Goal: Information Seeking & Learning: Learn about a topic

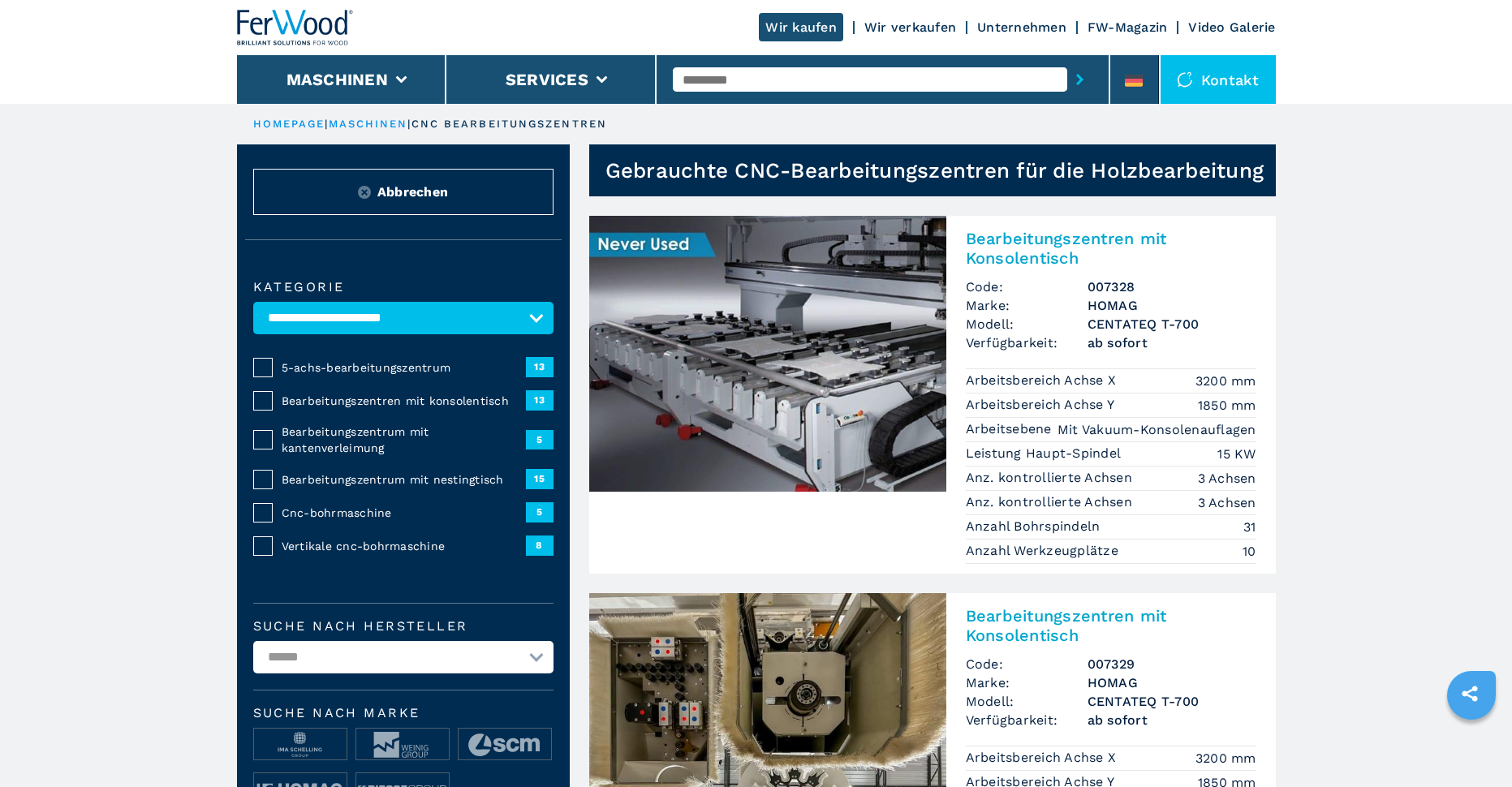
click at [795, 405] on img at bounding box center [767, 354] width 357 height 276
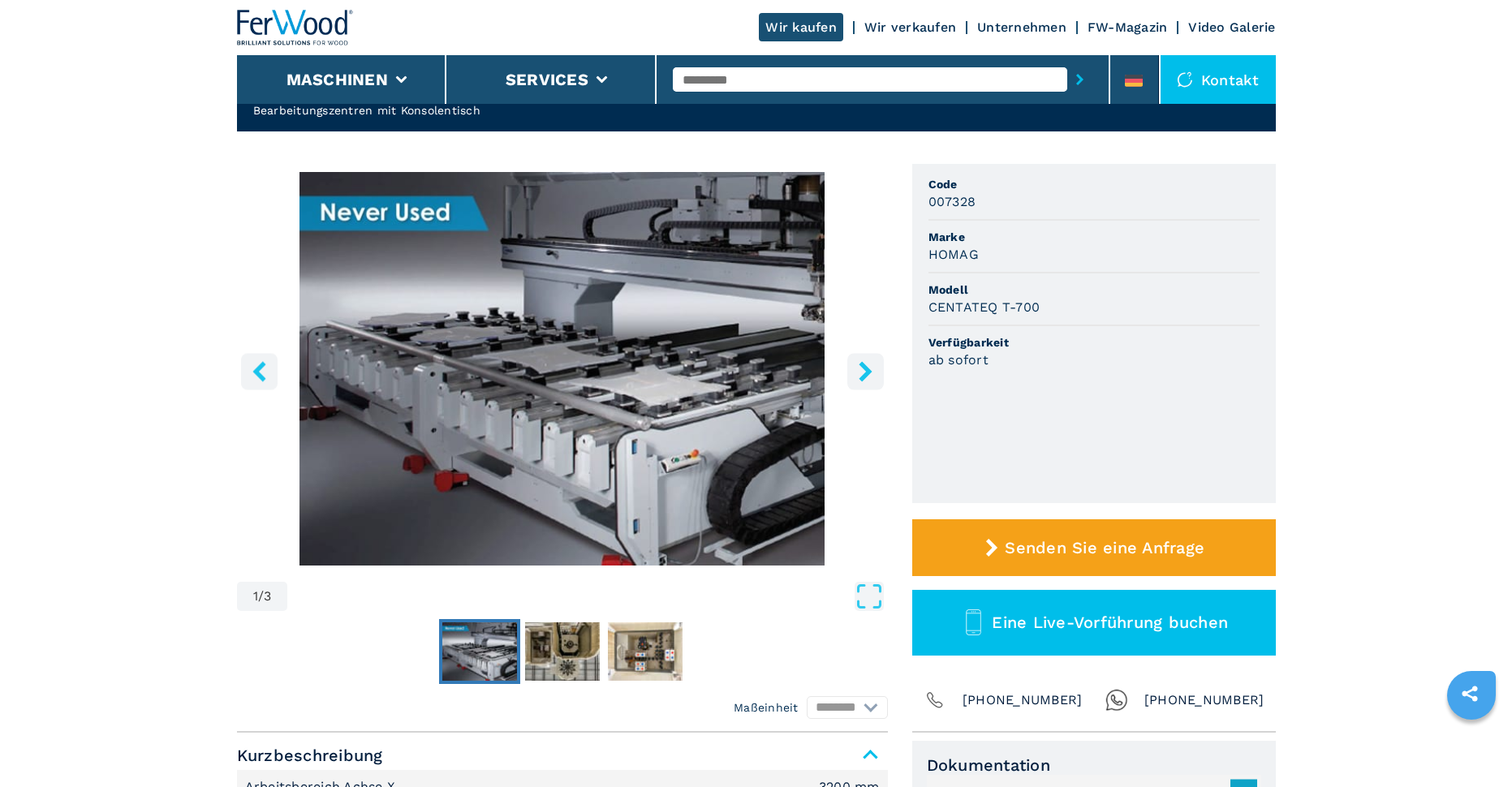
drag, startPoint x: 0, startPoint y: 0, endPoint x: 267, endPoint y: 275, distance: 383.3
click at [284, 295] on img "Go to Slide 1" at bounding box center [562, 369] width 651 height 394
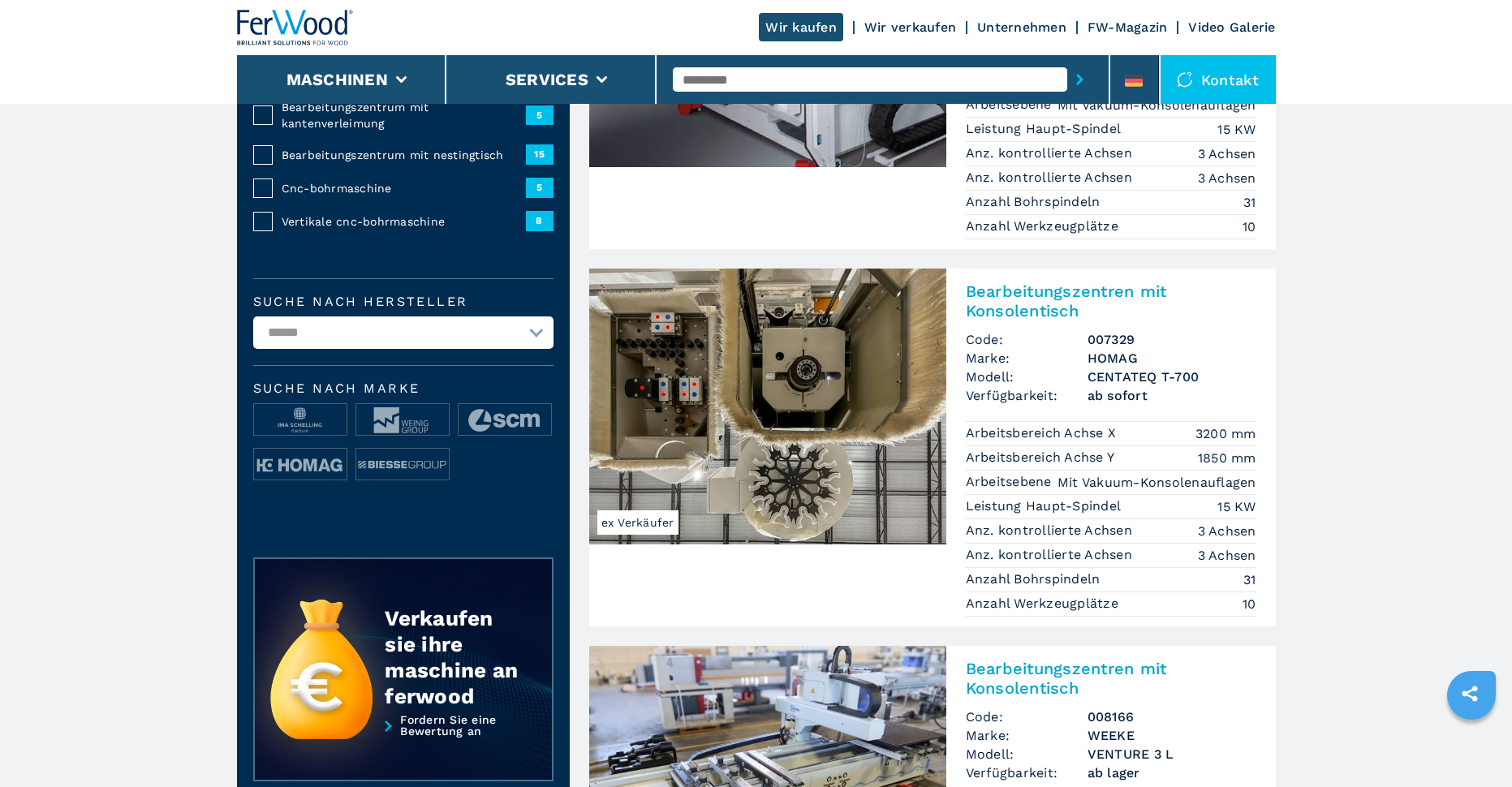
scroll to position [244, 0]
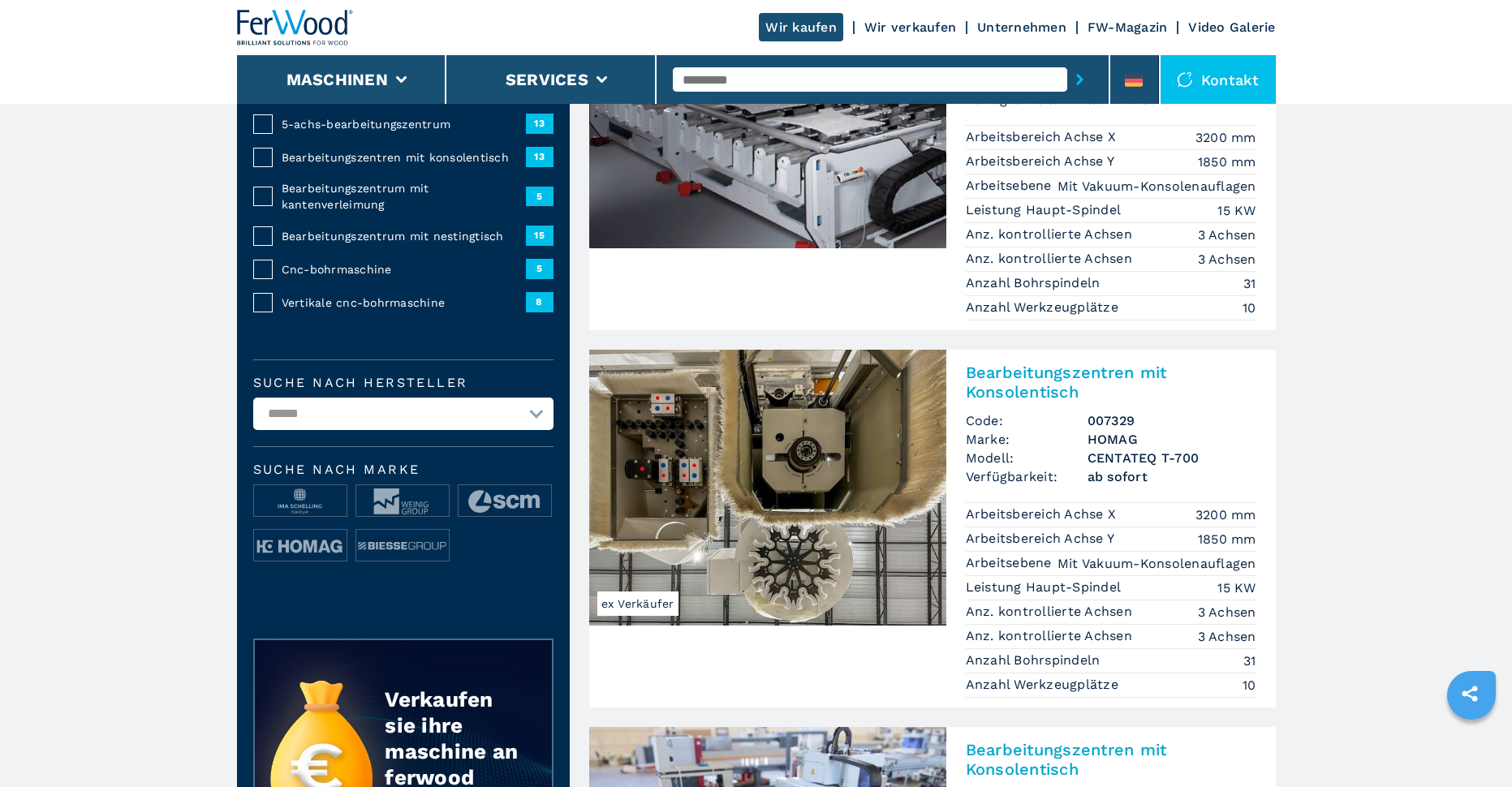
click at [817, 525] on img at bounding box center [767, 487] width 357 height 276
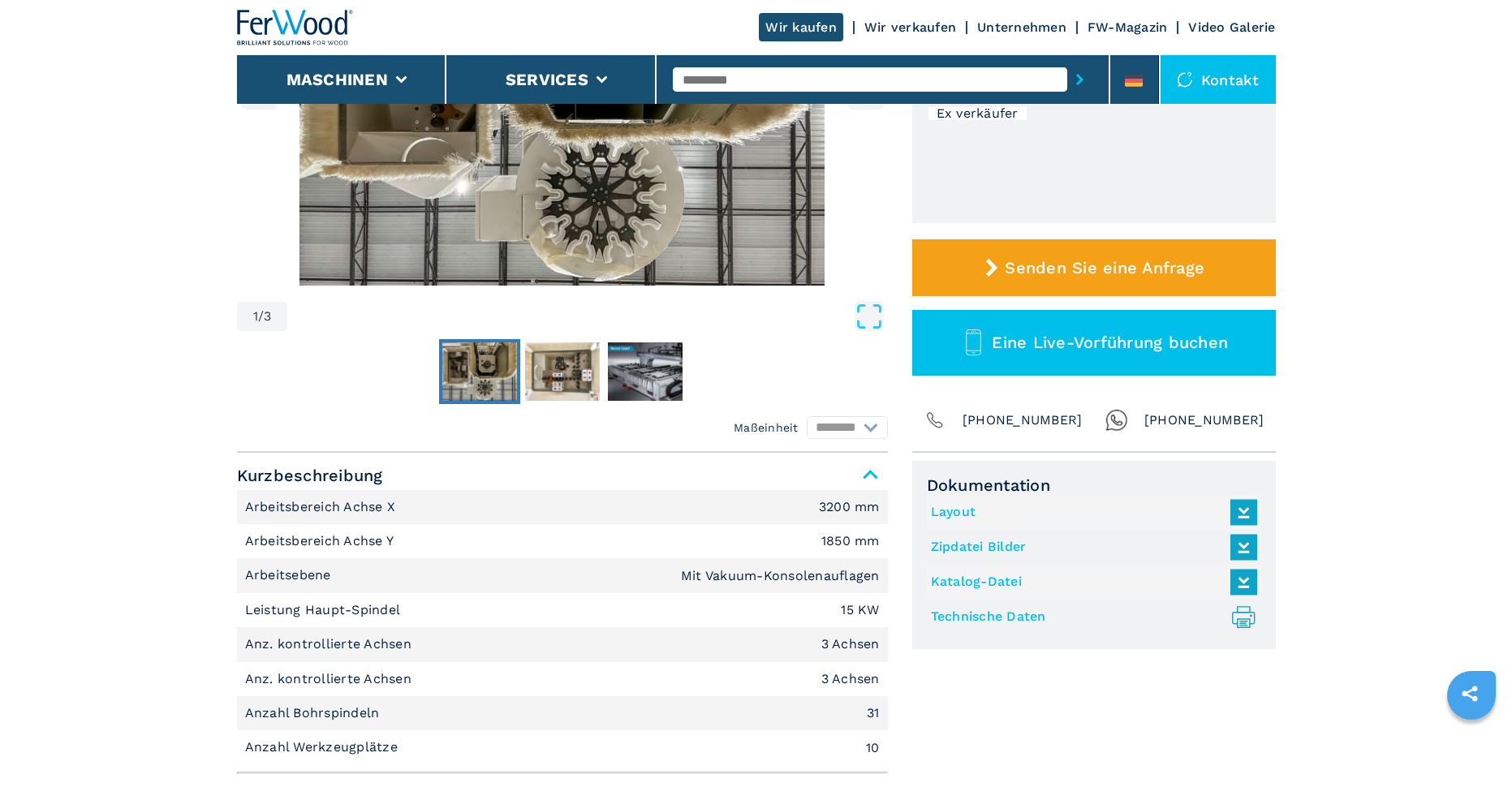
scroll to position [487, 0]
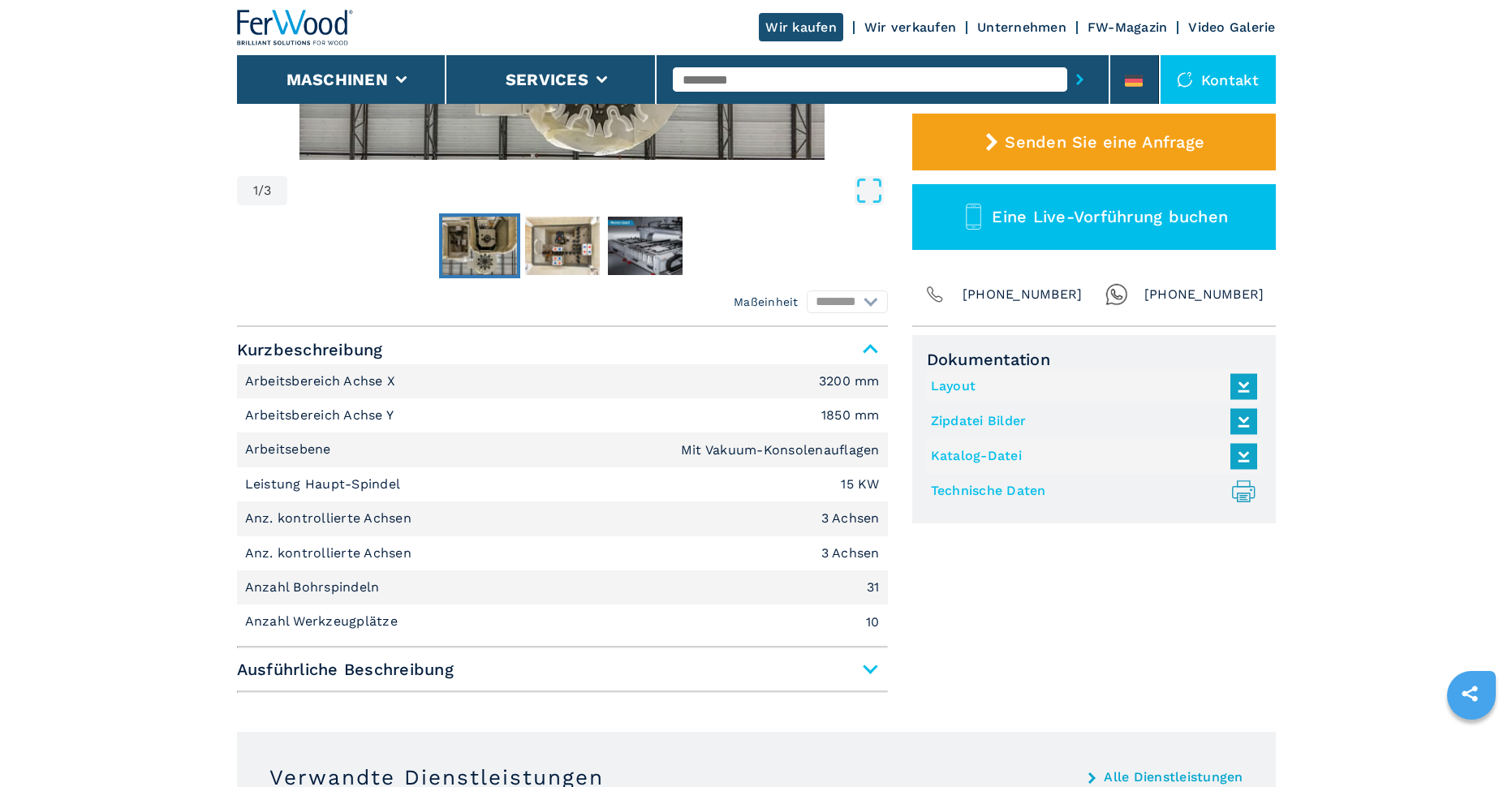
click at [878, 659] on span "Ausführliche Beschreibung" at bounding box center [562, 669] width 651 height 30
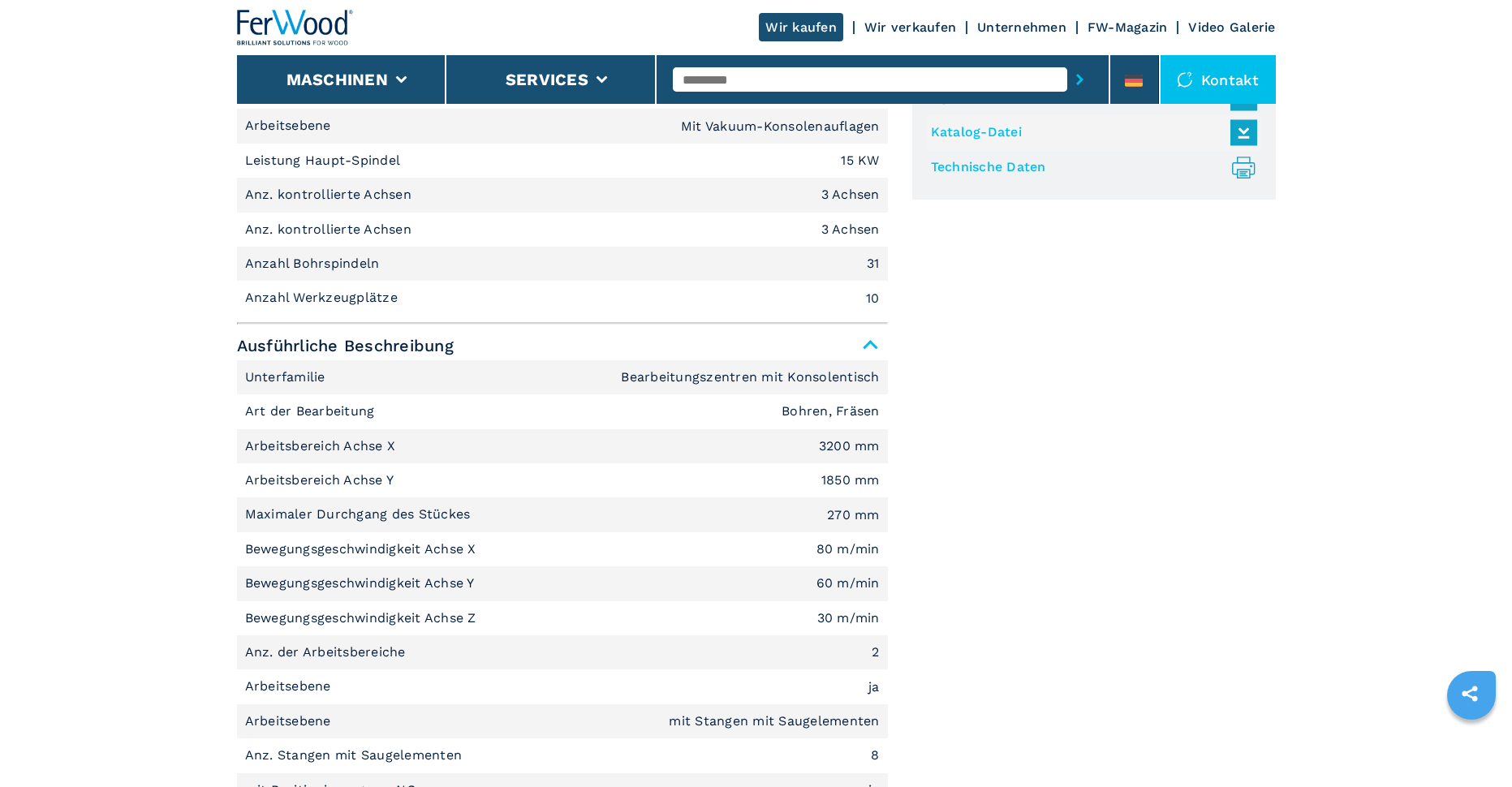
scroll to position [812, 0]
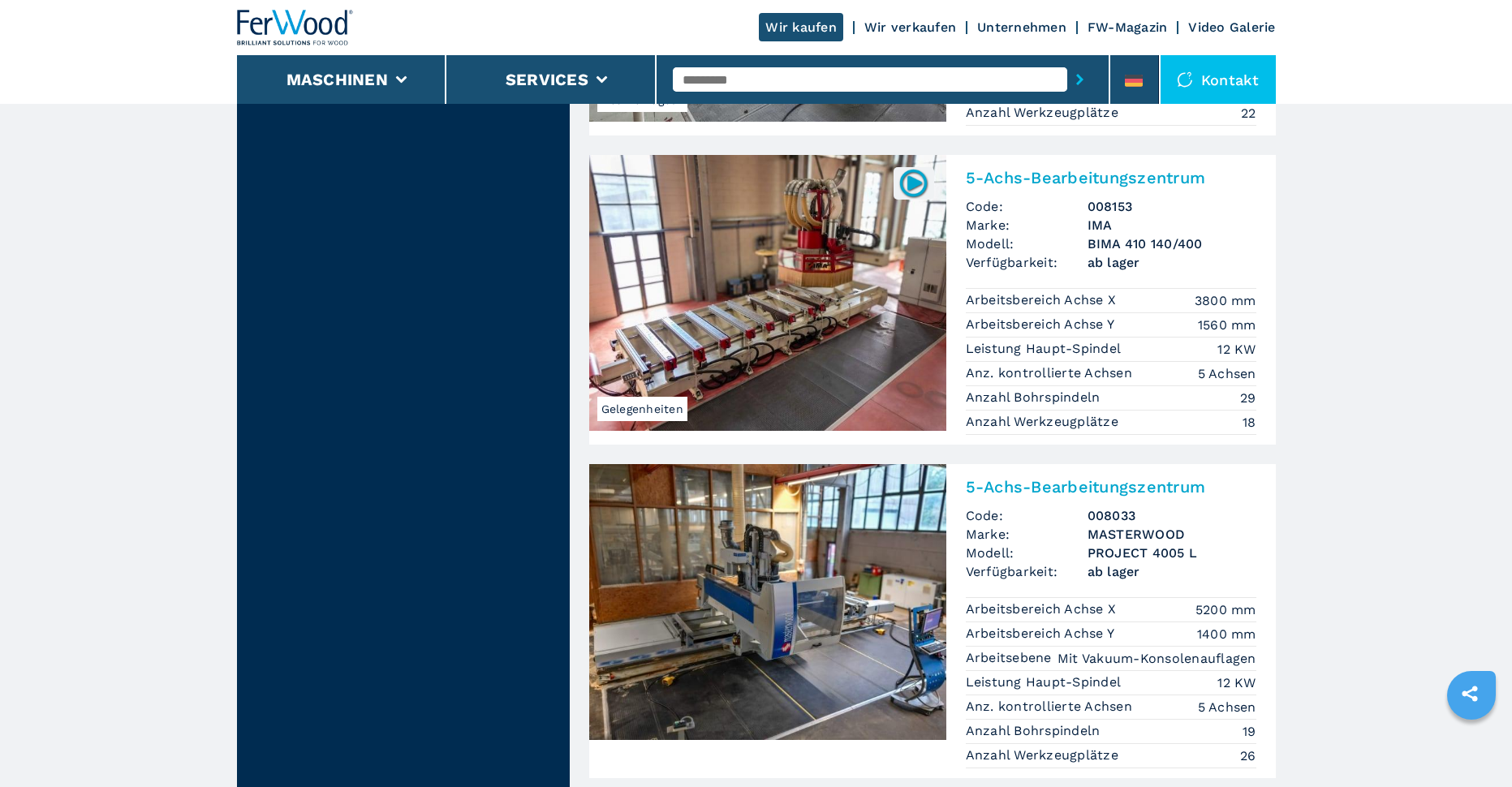
scroll to position [3786, 0]
